Goal: Task Accomplishment & Management: Complete application form

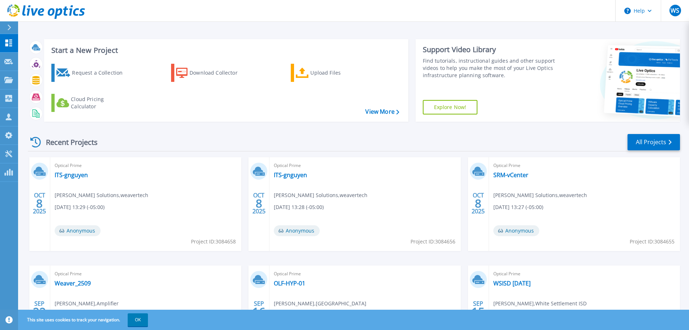
click at [158, 132] on div "Recent Projects All Projects [DATE] Optical Prime ITS-gnguyen [PERSON_NAME] Sol…" at bounding box center [354, 253] width 653 height 252
click at [92, 68] on div "Request a Collection" at bounding box center [101, 73] width 58 height 14
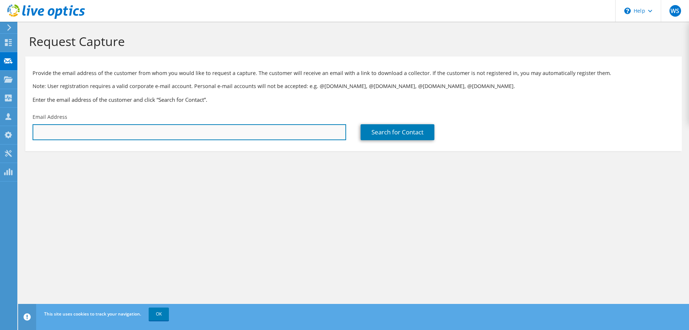
click at [229, 127] on input "text" at bounding box center [190, 132] width 314 height 16
paste input "shinojosa@muleshoeisd.net"
type input "shinojosa@muleshoeisd.net"
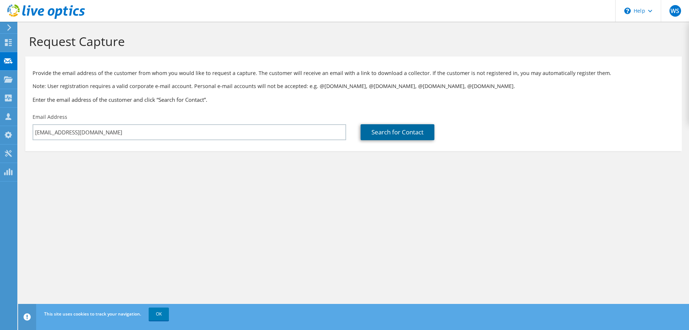
click at [406, 126] on link "Search for Contact" at bounding box center [398, 132] width 74 height 16
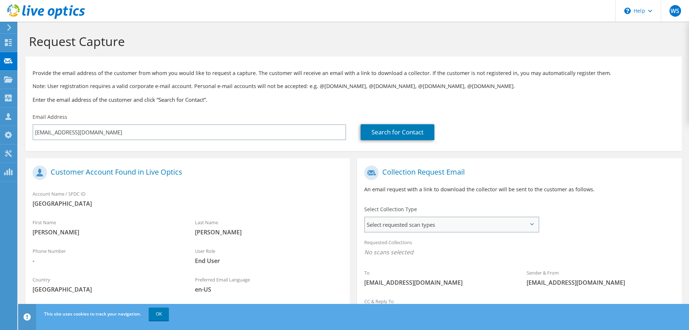
click at [451, 218] on span "Select requested scan types" at bounding box center [451, 224] width 173 height 14
click at [393, 242] on label "Optical Prime" at bounding box center [401, 246] width 43 height 9
click at [0, 0] on input "Optical Prime" at bounding box center [0, 0] width 0 height 0
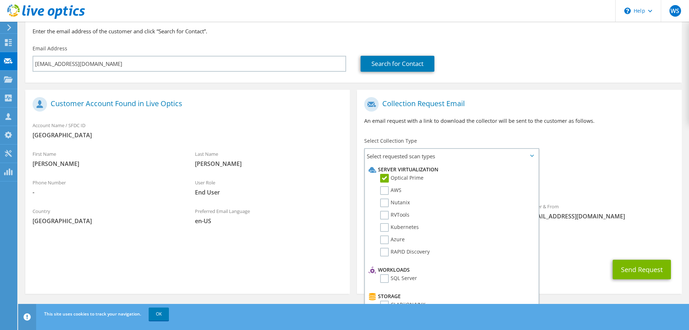
click at [577, 158] on div "To shinojosa@muleshoeisd.net Sender & From liveoptics@liveoptics.com" at bounding box center [519, 160] width 325 height 134
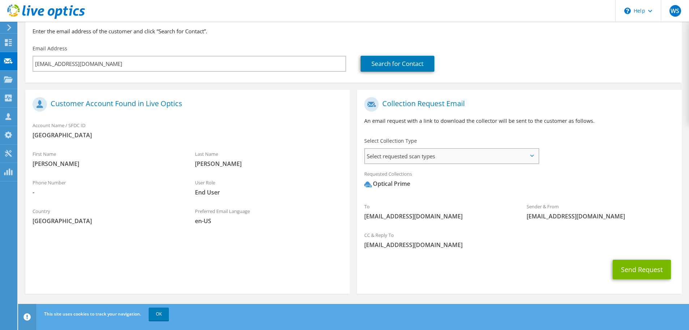
click at [512, 155] on span "Select requested scan types" at bounding box center [451, 156] width 173 height 14
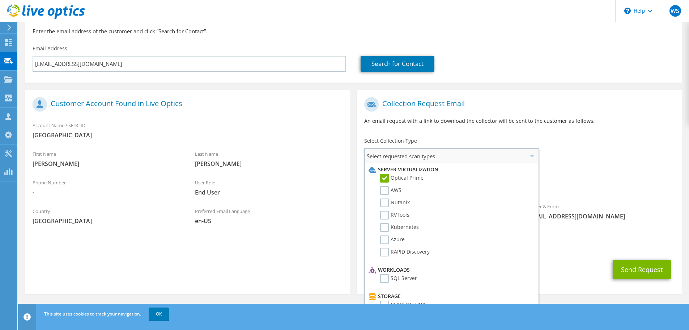
click at [512, 155] on span "Select requested scan types" at bounding box center [451, 156] width 173 height 14
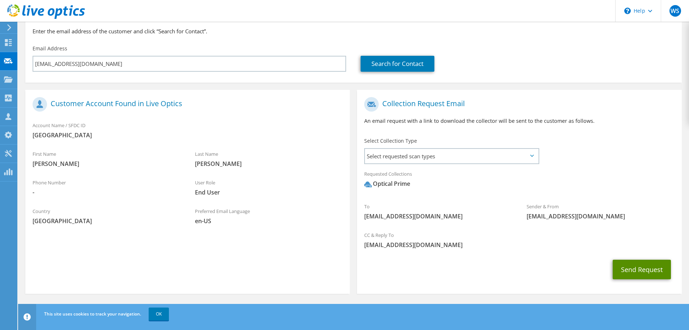
click at [634, 266] on button "Send Request" at bounding box center [642, 270] width 58 height 20
